Goal: Find specific page/section: Find specific page/section

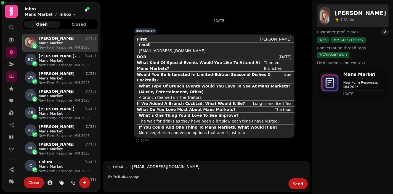
scroll to position [156, 76]
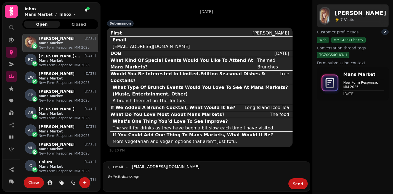
click at [192, 3] on div "[DATE] Submission First [PERSON_NAME] Email [EMAIL_ADDRESS][DOMAIN_NAME] DOB [D…" at bounding box center [206, 80] width 212 height 161
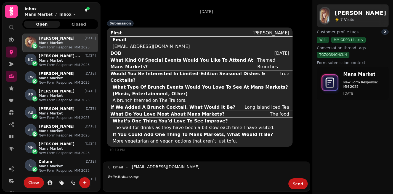
scroll to position [156, 76]
click at [12, 66] on icon at bounding box center [12, 65] width 6 height 6
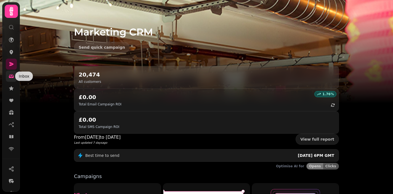
click at [14, 77] on icon at bounding box center [11, 77] width 5 height 4
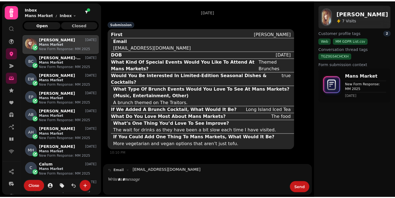
scroll to position [160, 76]
